Goal: Transaction & Acquisition: Purchase product/service

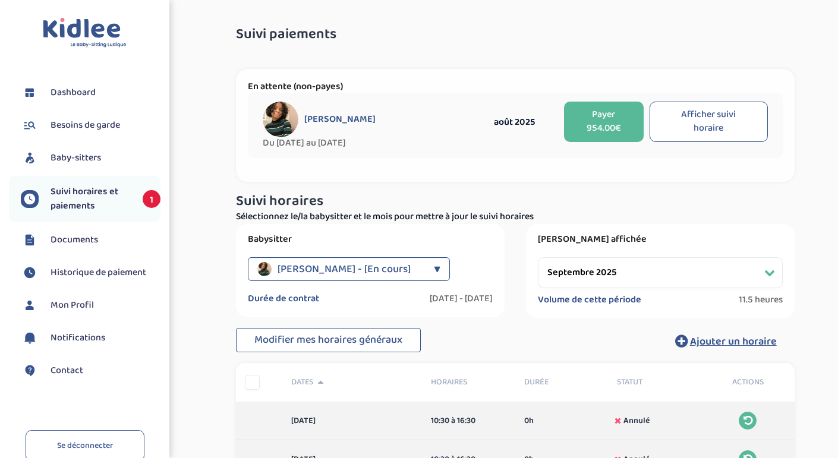
click at [211, 335] on div "Suivi paiements Z3umLDvhwmZ3Awrdxutx5wbhCbzvIdyO9Cm1zlQl En attente (non-payes)…" at bounding box center [515, 307] width 628 height 578
click at [688, 131] on button "Afficher suivi horaire" at bounding box center [709, 122] width 118 height 40
select select "août 2025"
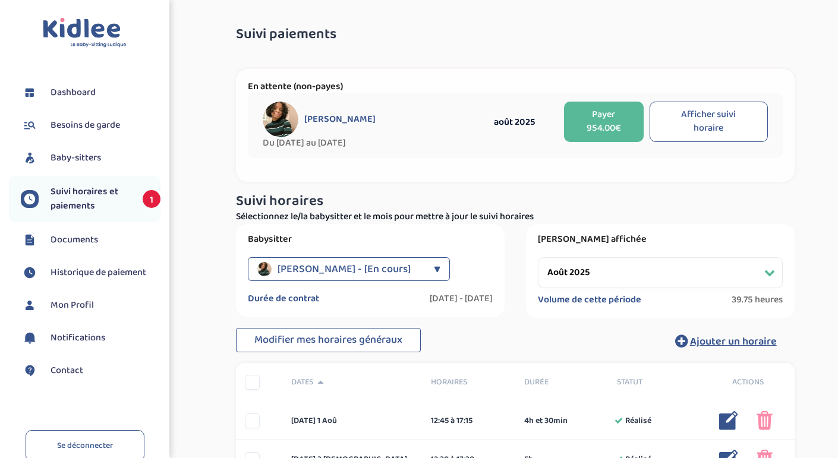
click at [597, 122] on button "Payer 954.00€" at bounding box center [604, 122] width 80 height 40
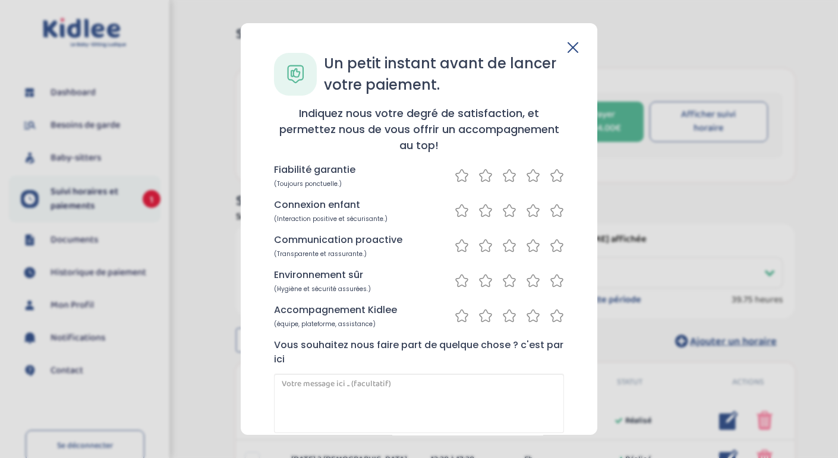
click at [568, 42] on icon at bounding box center [573, 47] width 11 height 11
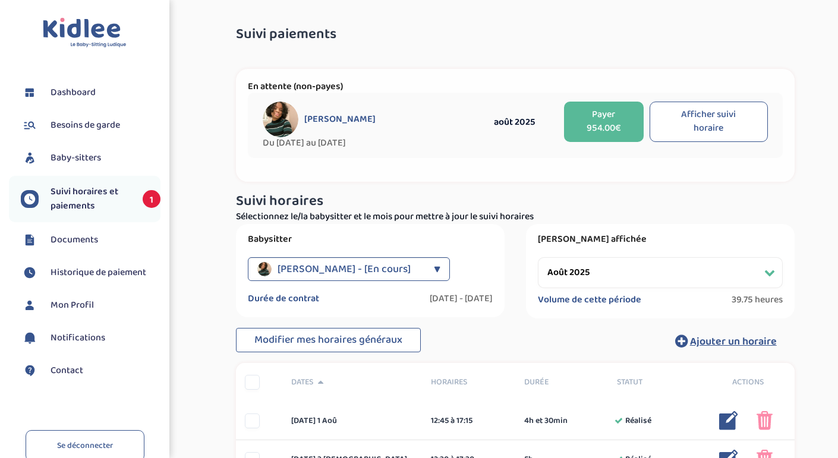
click at [584, 125] on button "Payer 954.00€" at bounding box center [604, 122] width 80 height 40
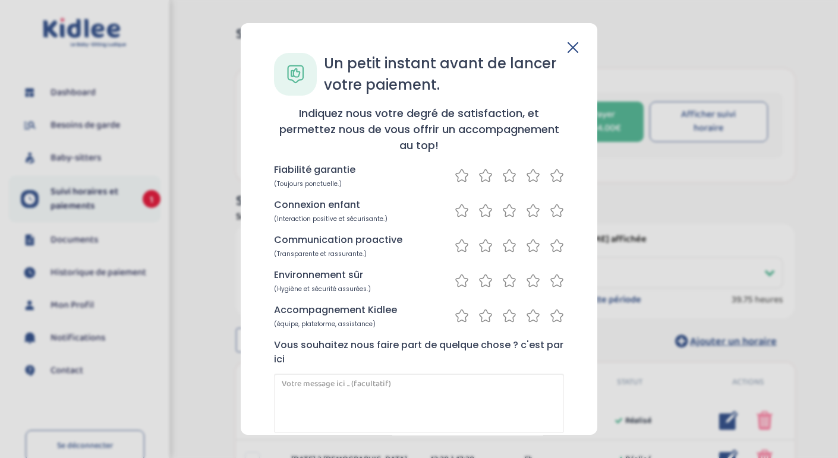
click at [569, 39] on div "Un petit instant avant de lancer votre paiement. Indiquez nous votre degré de s…" at bounding box center [419, 229] width 357 height 412
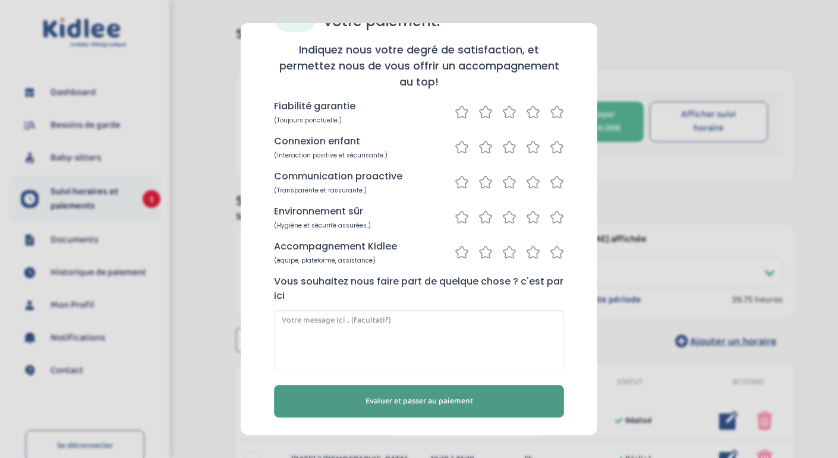
click at [456, 399] on span "Evaluer et passer au paiement" at bounding box center [419, 401] width 108 height 12
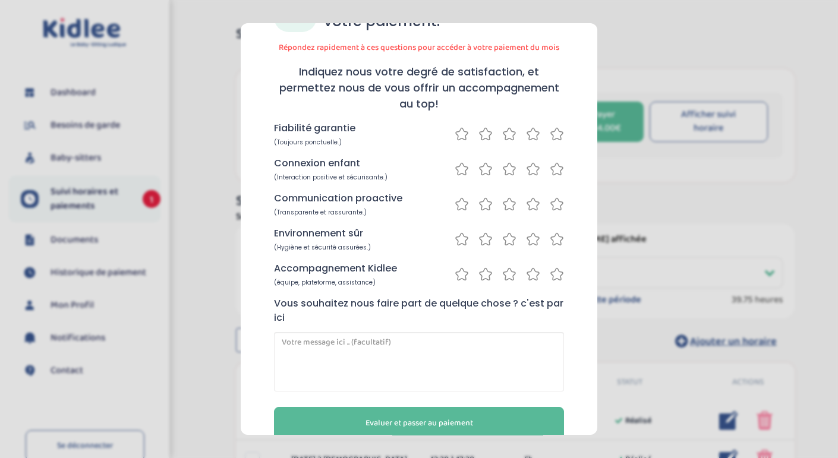
click at [554, 137] on icon at bounding box center [557, 134] width 14 height 15
click at [558, 157] on div "Connexion enfant (Interaction positive et sécurisante.)" at bounding box center [419, 169] width 290 height 26
click at [557, 169] on icon at bounding box center [557, 169] width 14 height 15
click at [550, 207] on icon at bounding box center [557, 204] width 14 height 15
click at [550, 238] on icon at bounding box center [557, 239] width 14 height 15
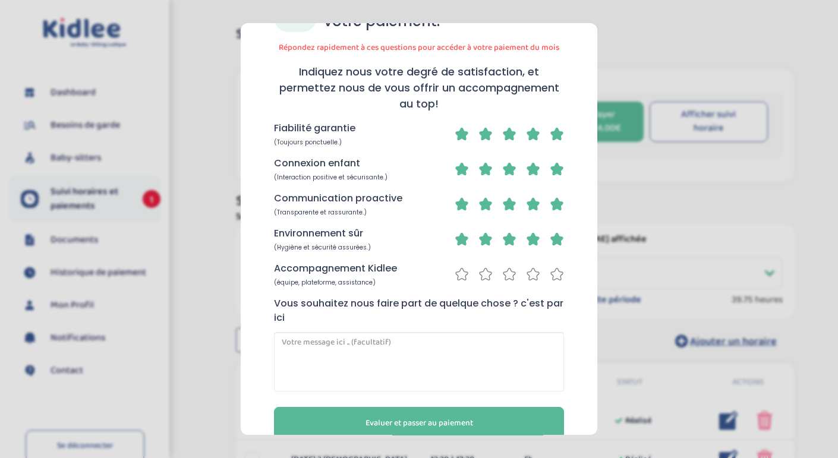
click at [551, 267] on icon at bounding box center [557, 274] width 14 height 15
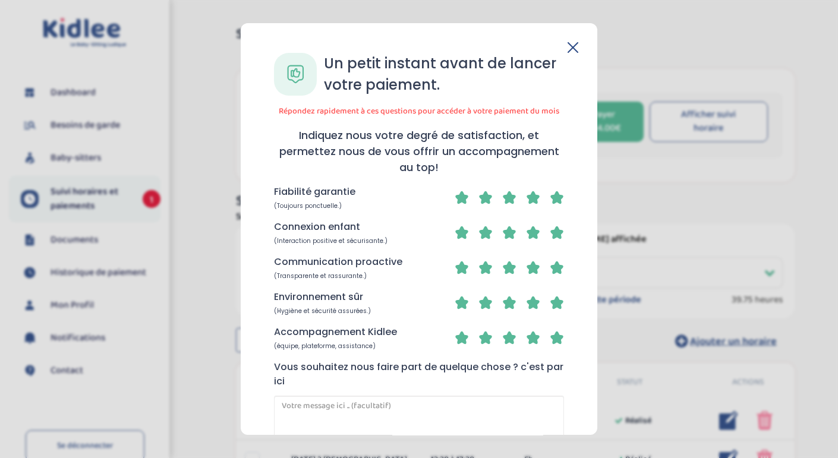
scroll to position [86, 0]
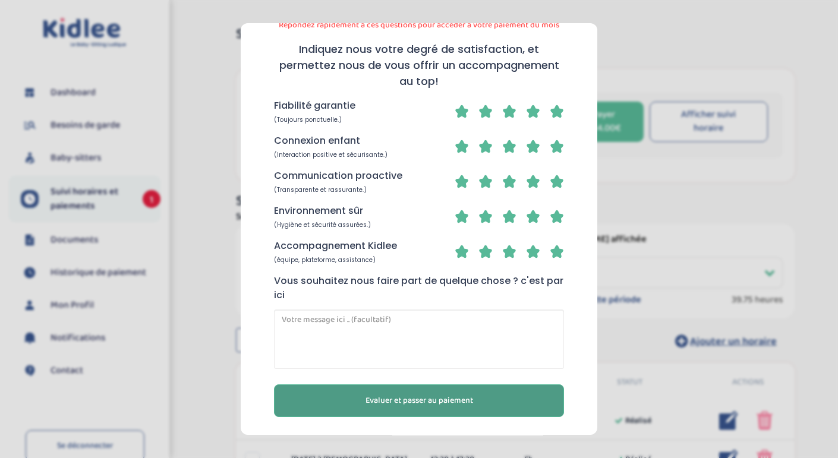
click at [448, 398] on span "Evaluer et passer au paiement" at bounding box center [419, 401] width 108 height 12
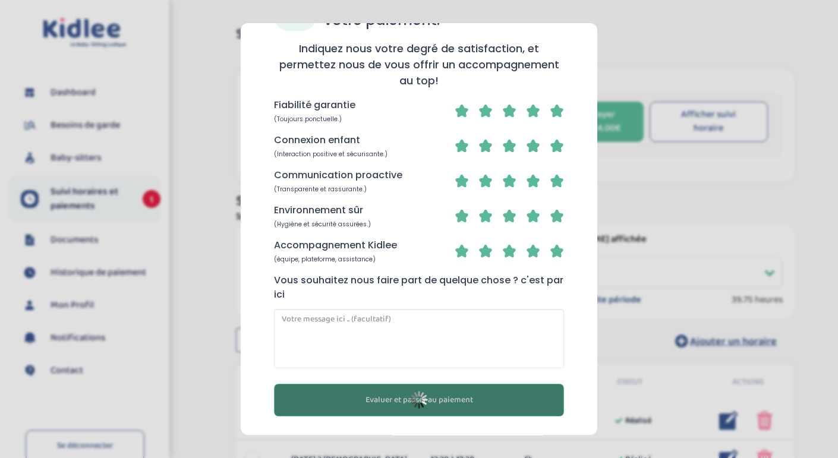
scroll to position [64, 0]
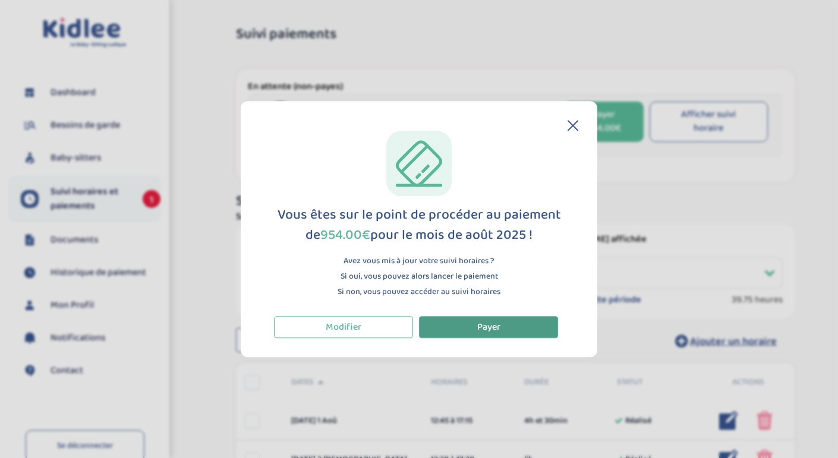
click at [501, 325] on button "Payer" at bounding box center [488, 327] width 139 height 22
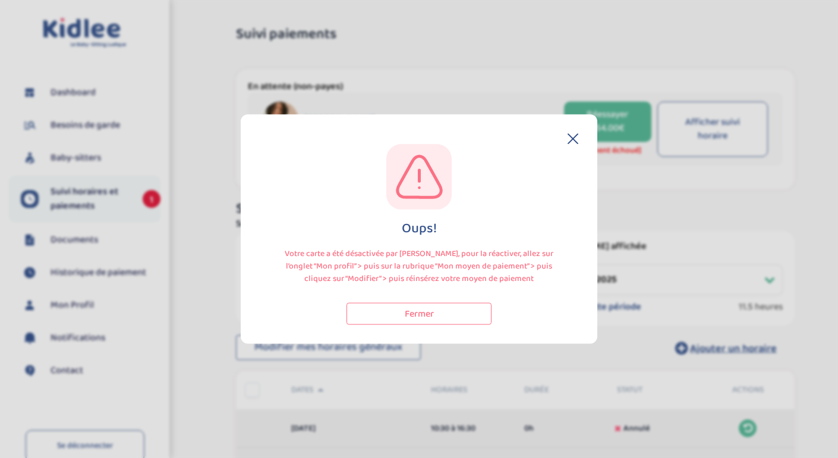
select select "septembre 2025"
click at [444, 314] on button "Fermer" at bounding box center [418, 314] width 145 height 22
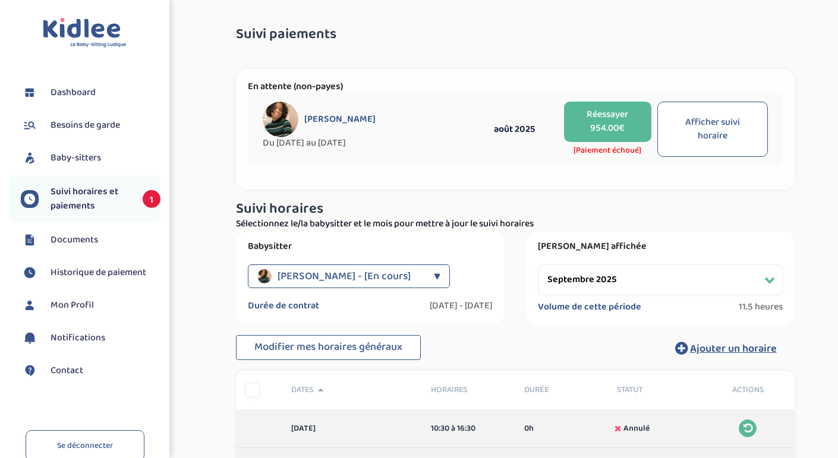
click at [98, 270] on span "Historique de paiement" at bounding box center [99, 273] width 96 height 14
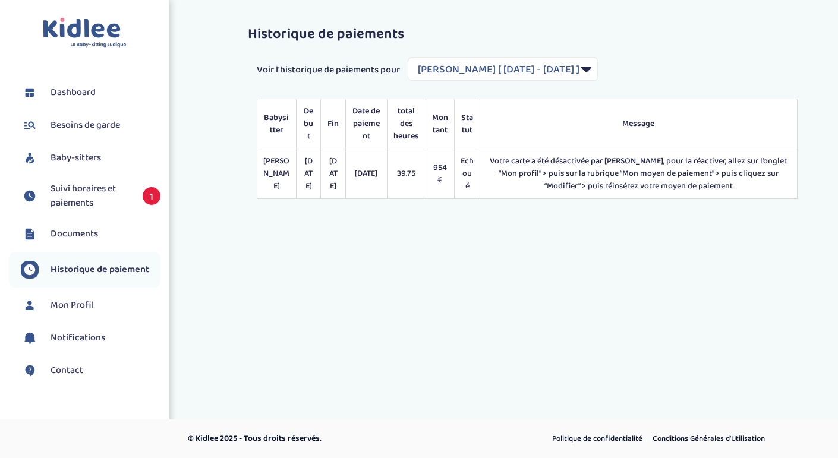
select select "2034"
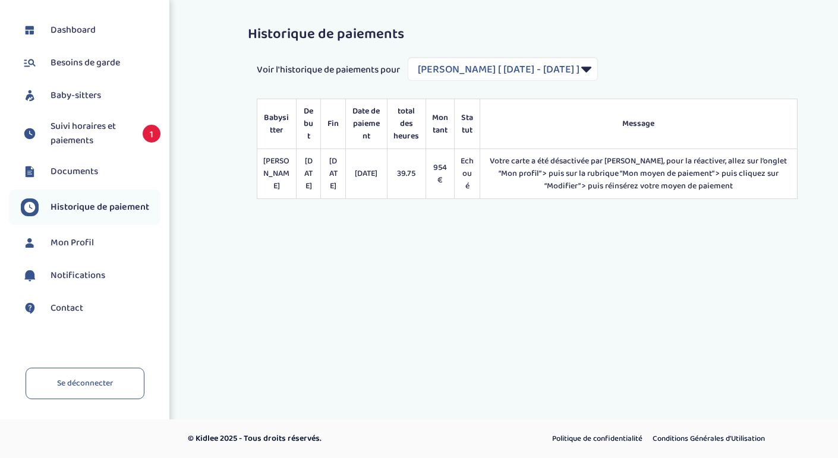
click at [118, 142] on span "Suivi horaires et paiements" at bounding box center [91, 133] width 80 height 29
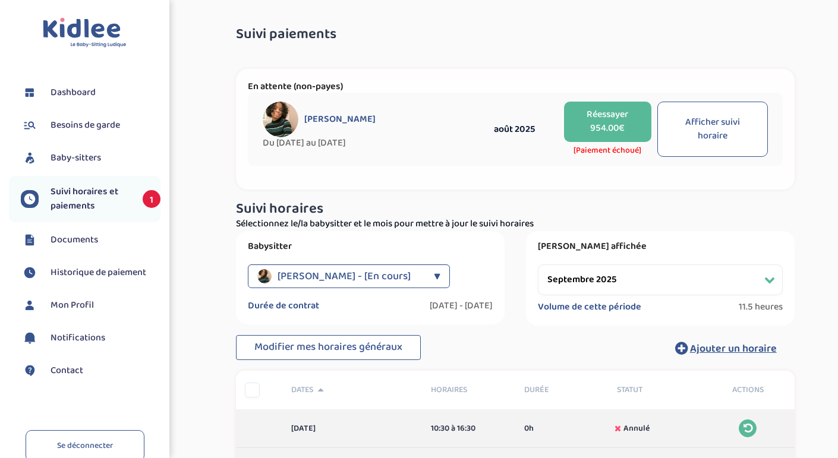
select select "septembre 2025"
click at [116, 278] on span "Historique de paiement" at bounding box center [99, 273] width 96 height 14
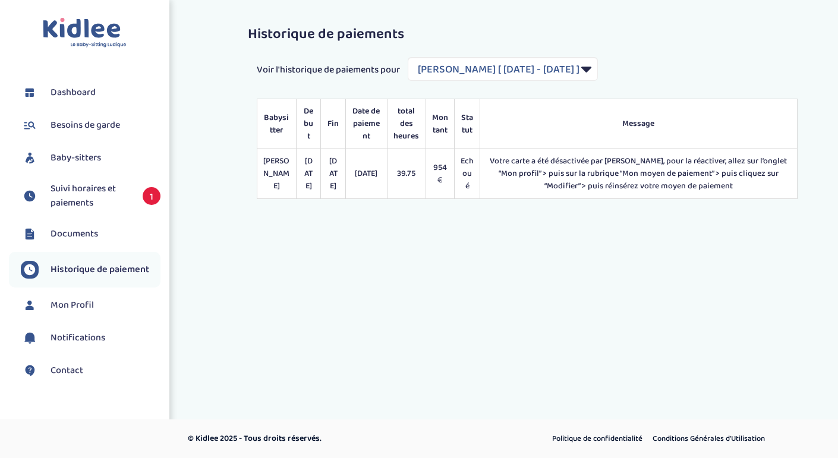
select select "2034"
click at [110, 301] on link "Mon Profil" at bounding box center [91, 306] width 140 height 18
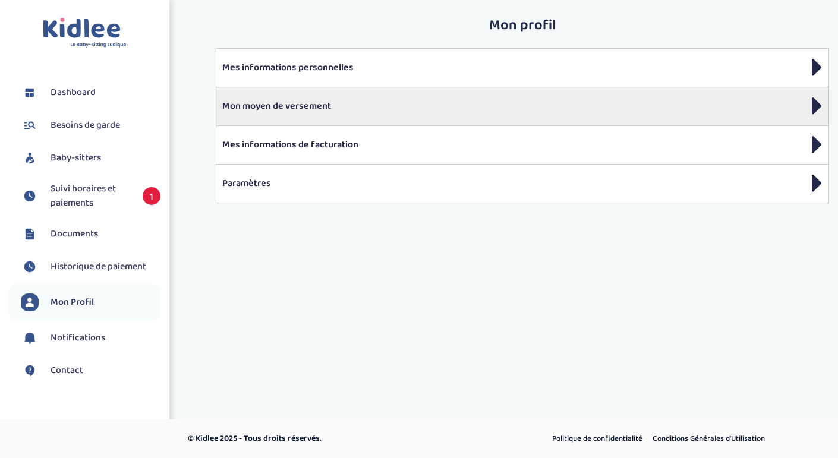
click at [335, 117] on div "Mon moyen de versement" at bounding box center [522, 106] width 613 height 39
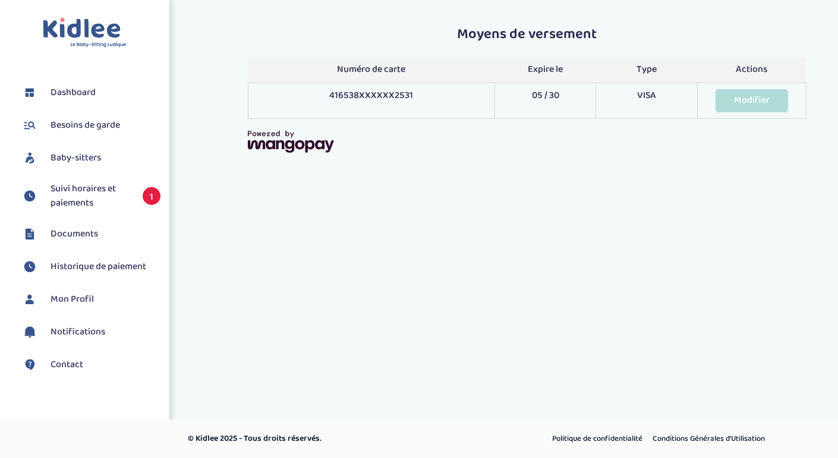
click at [762, 96] on link "Modifier" at bounding box center [752, 100] width 73 height 23
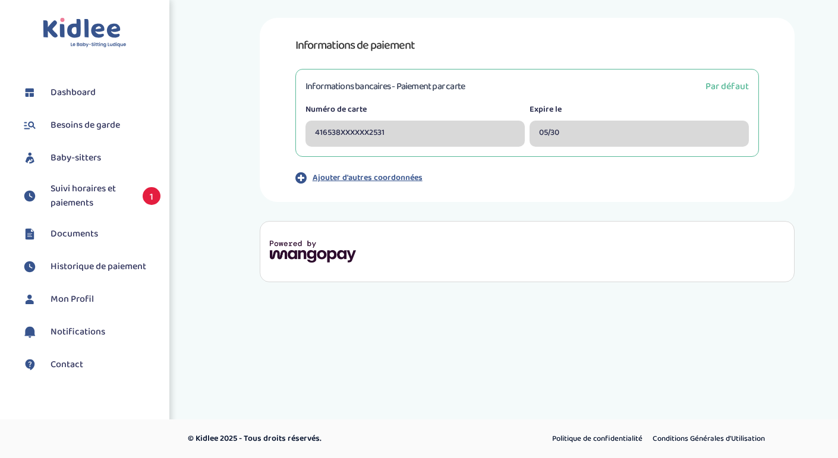
click at [393, 120] on div "Numéro de carte 416538XXXXXX2531" at bounding box center [414, 124] width 219 height 43
click at [377, 181] on p "Ajouter d'autres coordonnées" at bounding box center [368, 178] width 110 height 12
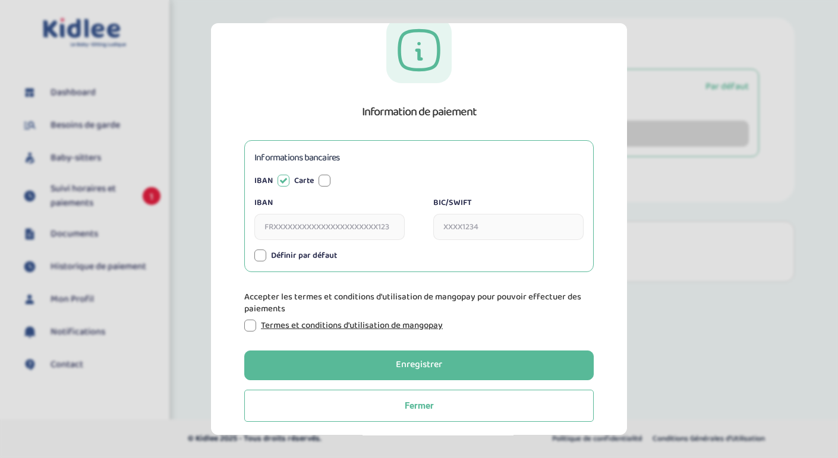
scroll to position [33, 0]
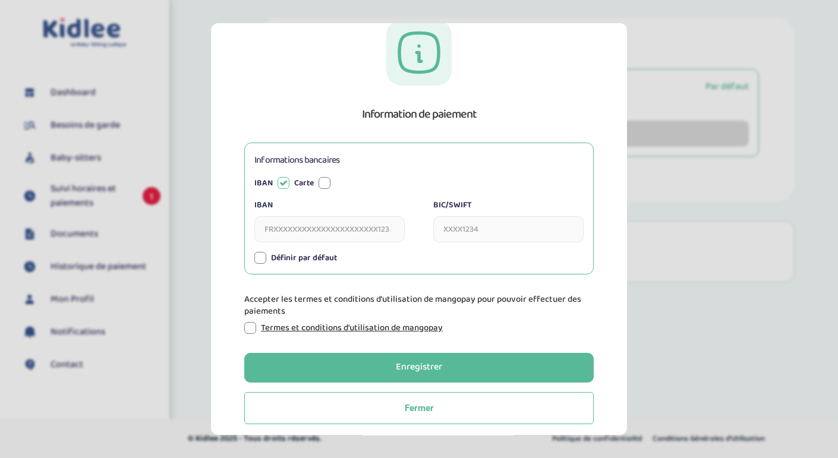
click at [345, 219] on input "IBAN" at bounding box center [329, 229] width 150 height 26
click at [319, 175] on div "Informations bancaires IBAN Carte IBAN BIC/SWIFT Numéro de carte Expire le CVV …" at bounding box center [418, 209] width 349 height 132
click at [322, 182] on div at bounding box center [325, 183] width 12 height 12
click at [320, 229] on input "Numéro de carte" at bounding box center [329, 229] width 150 height 26
type input "4165387987542531"
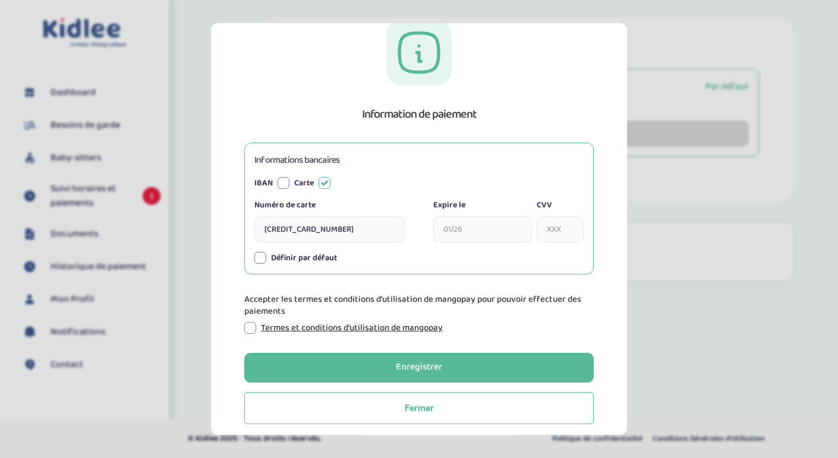
type input "05/2030"
type input "461"
type input "4165 3879 8754 2531"
type input "05 / 2030"
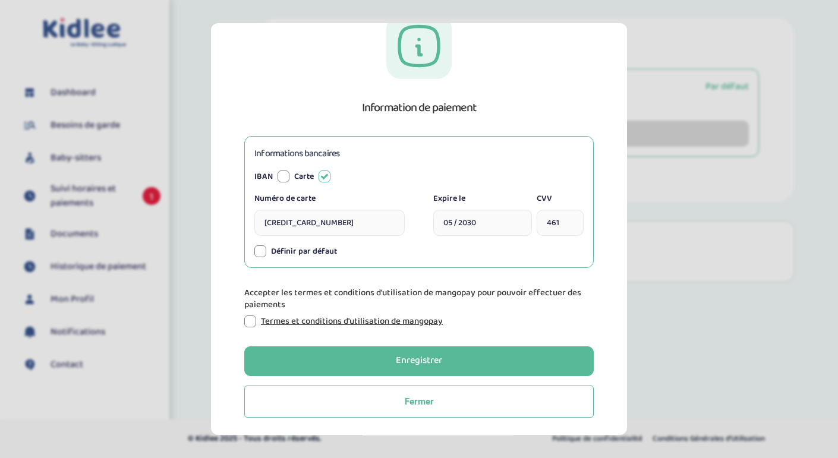
click at [253, 316] on div at bounding box center [250, 322] width 12 height 12
type input "4165387987542531"
type input "05/2030"
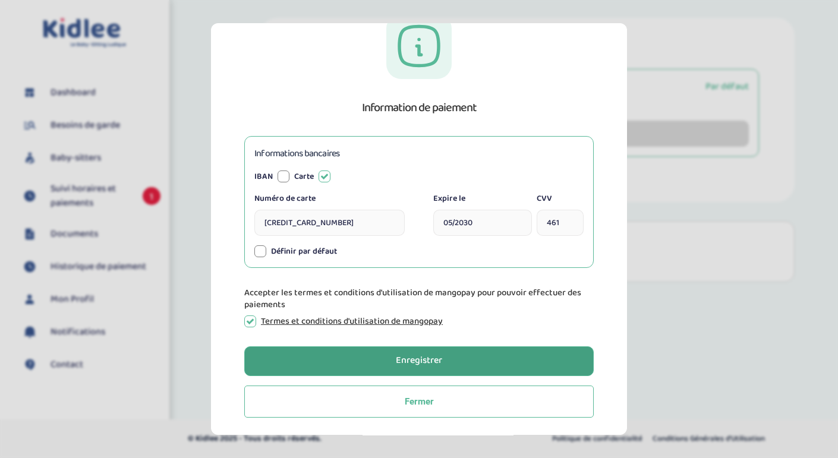
click at [371, 357] on button "Enregistrer" at bounding box center [418, 361] width 349 height 30
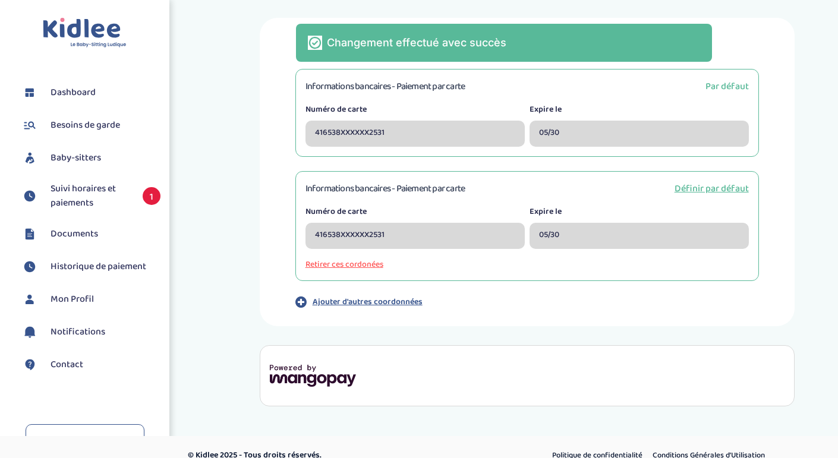
click at [210, 157] on div "Informations de paiement Informations bancaires - Paiement par carte Par défaut…" at bounding box center [527, 212] width 640 height 389
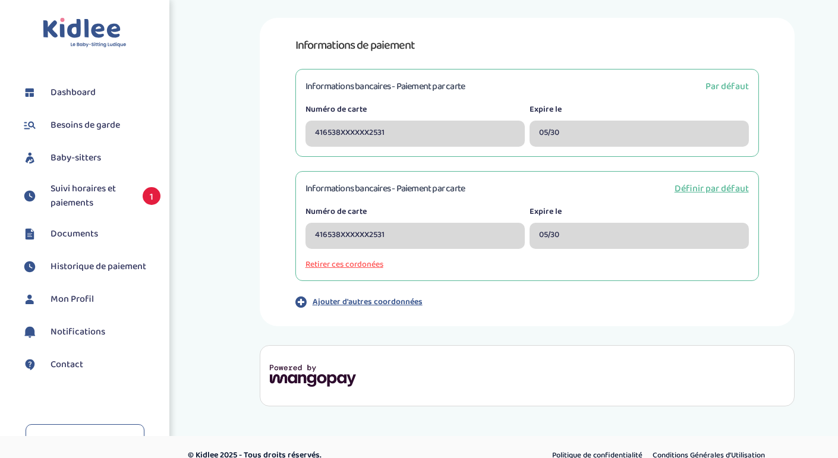
click at [357, 270] on button "Retirer ces cordonées" at bounding box center [526, 265] width 443 height 12
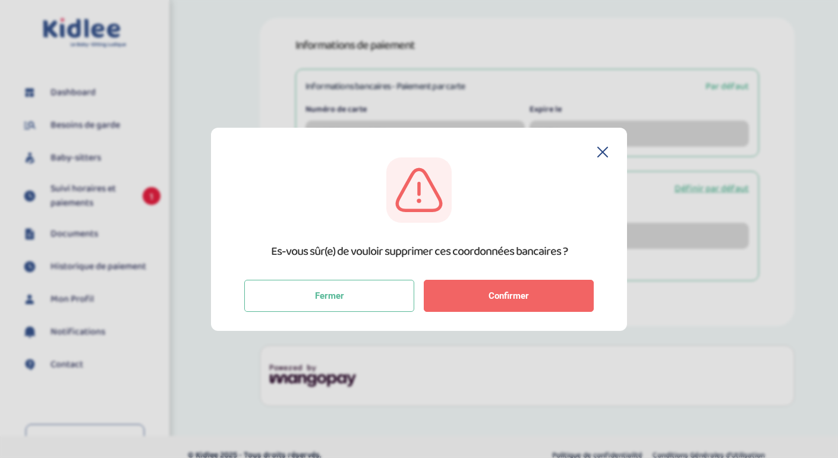
click at [526, 292] on span "Confirmer" at bounding box center [509, 296] width 40 height 11
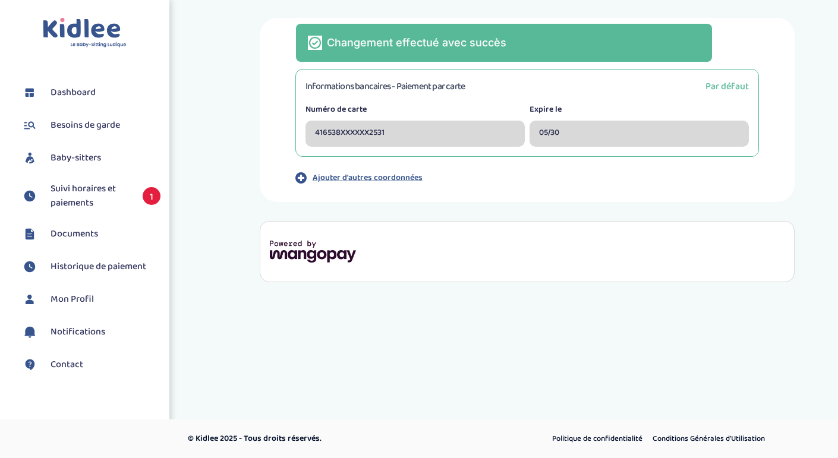
click at [77, 188] on span "Suivi horaires et paiements" at bounding box center [91, 196] width 80 height 29
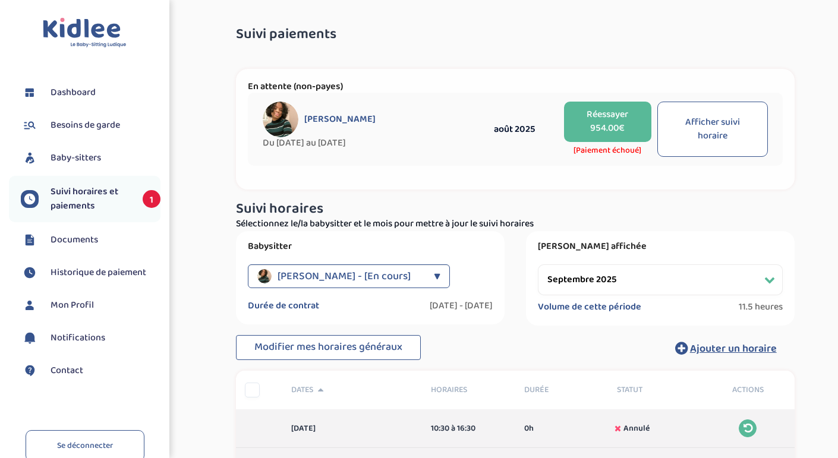
select select "septembre 2025"
click at [600, 107] on button "Réessayer 954.00€" at bounding box center [607, 122] width 87 height 40
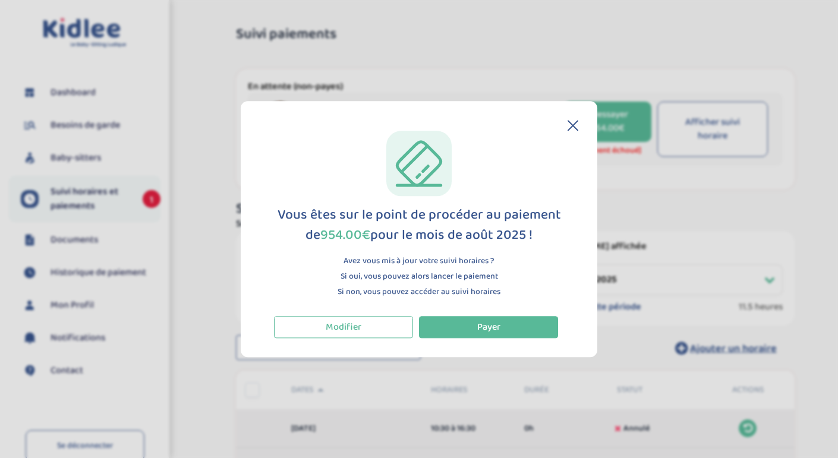
click at [509, 314] on div "Vous êtes sur le point de procéder au paiement de 954.00€ pour le mois de août …" at bounding box center [419, 234] width 319 height 207
click at [507, 321] on button "Payer" at bounding box center [488, 327] width 139 height 22
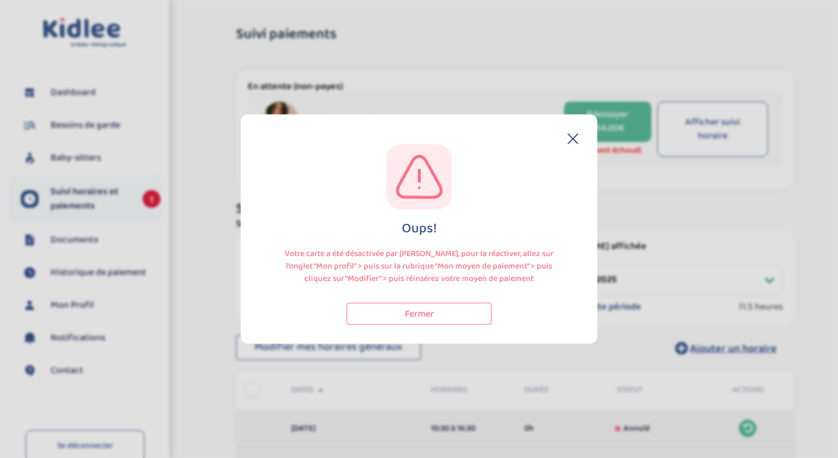
select select "septembre 2025"
click at [573, 139] on icon at bounding box center [573, 139] width 10 height 10
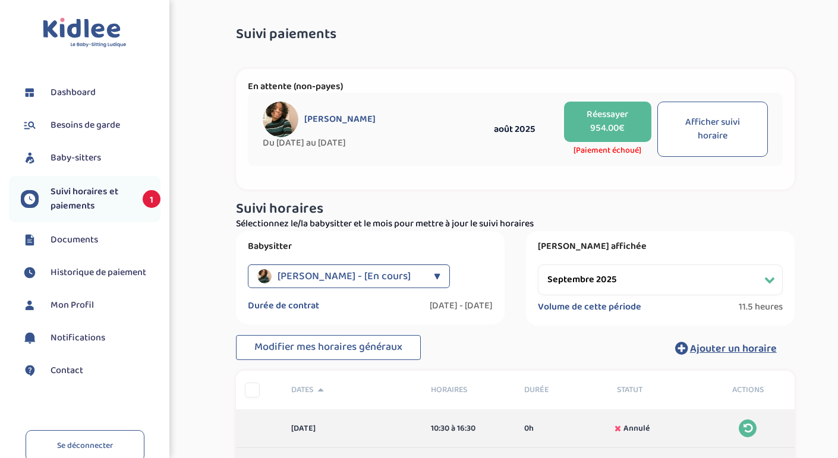
click at [109, 272] on span "Historique de paiement" at bounding box center [99, 273] width 96 height 14
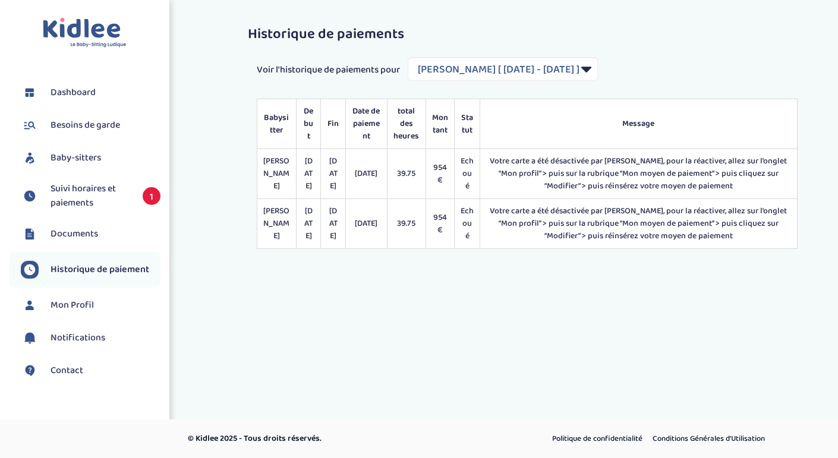
select select "2034"
click at [91, 342] on span "Notifications" at bounding box center [78, 338] width 55 height 14
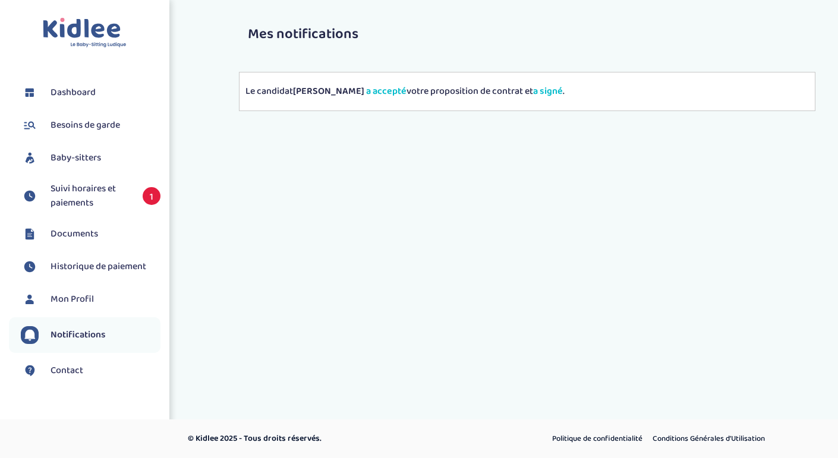
click at [81, 299] on span "Mon Profil" at bounding box center [72, 299] width 43 height 14
click at [112, 324] on li "Notifications" at bounding box center [85, 335] width 152 height 36
click at [119, 261] on span "Historique de paiement" at bounding box center [99, 267] width 96 height 14
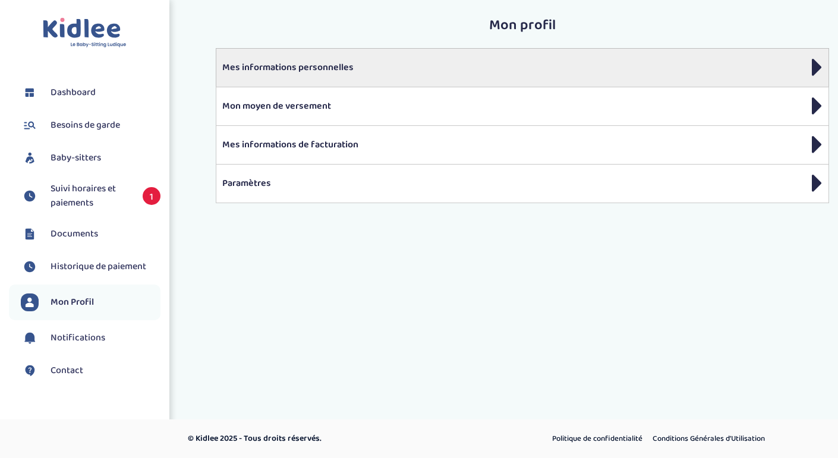
click at [342, 67] on p "Mes informations personnelles" at bounding box center [522, 68] width 600 height 14
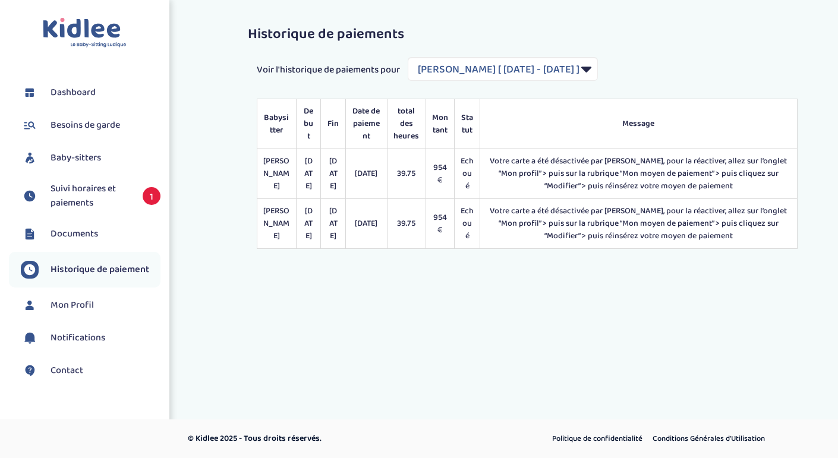
select select "2034"
click at [121, 210] on span "Suivi horaires et paiements" at bounding box center [91, 196] width 80 height 29
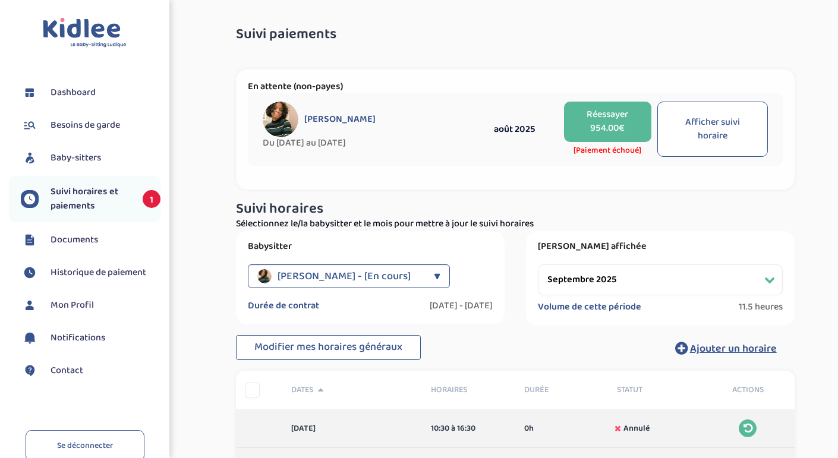
select select "septembre 2025"
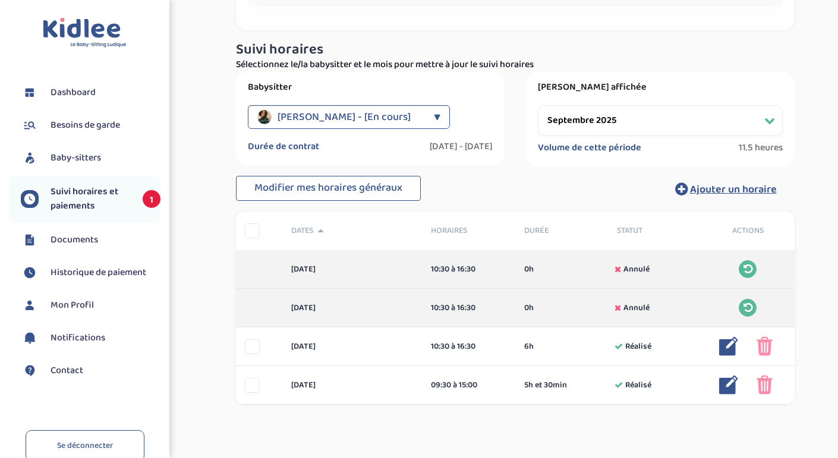
scroll to position [158, 0]
click at [93, 295] on li "Mon Profil" at bounding box center [85, 306] width 152 height 30
click at [84, 302] on span "Mon Profil" at bounding box center [72, 305] width 43 height 14
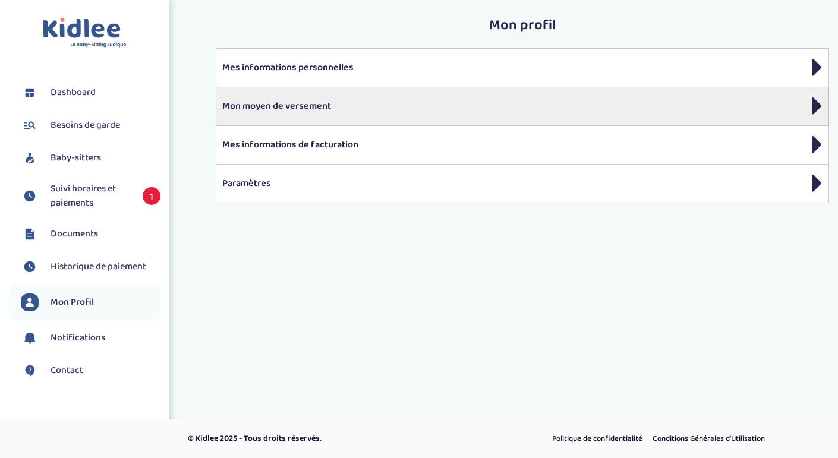
click at [330, 93] on div "Mon moyen de versement" at bounding box center [522, 106] width 613 height 39
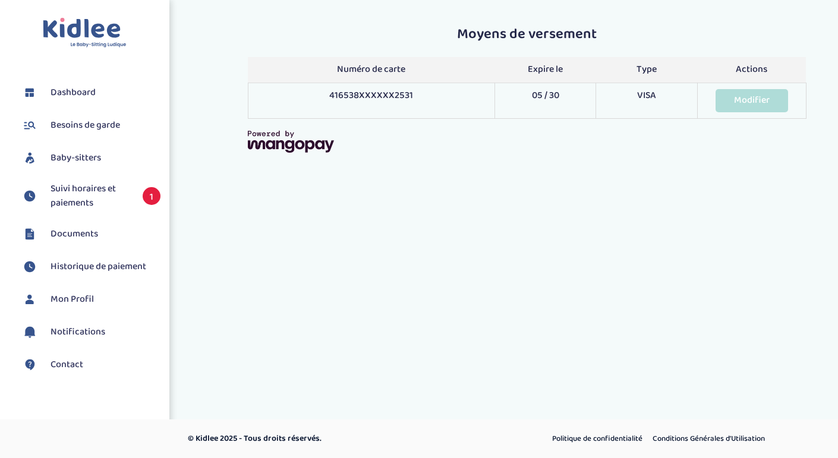
click at [747, 105] on link "Modifier" at bounding box center [752, 100] width 73 height 23
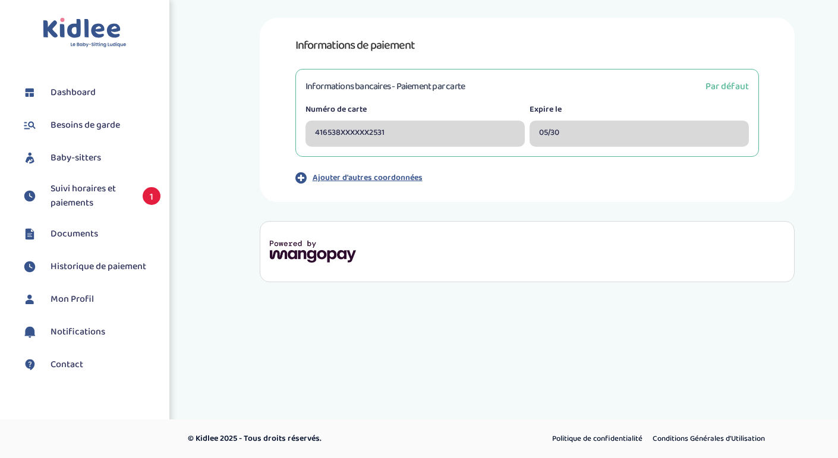
click at [404, 122] on div "416538XXXXXX2531" at bounding box center [414, 134] width 219 height 26
